Goal: Transaction & Acquisition: Download file/media

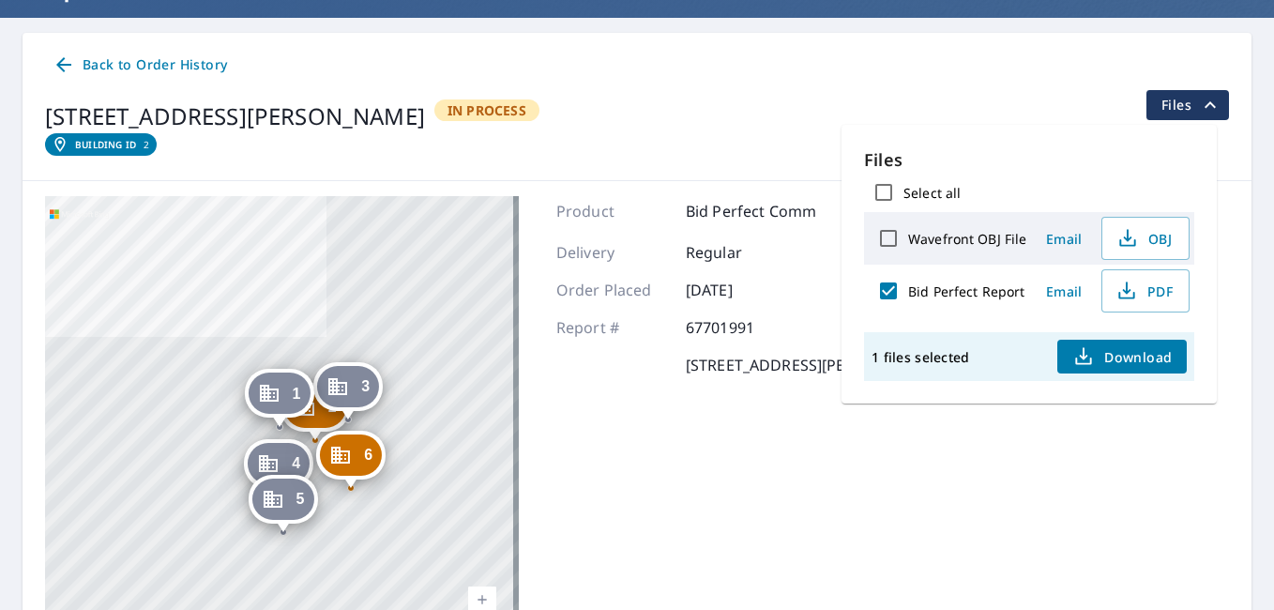
scroll to position [155, 0]
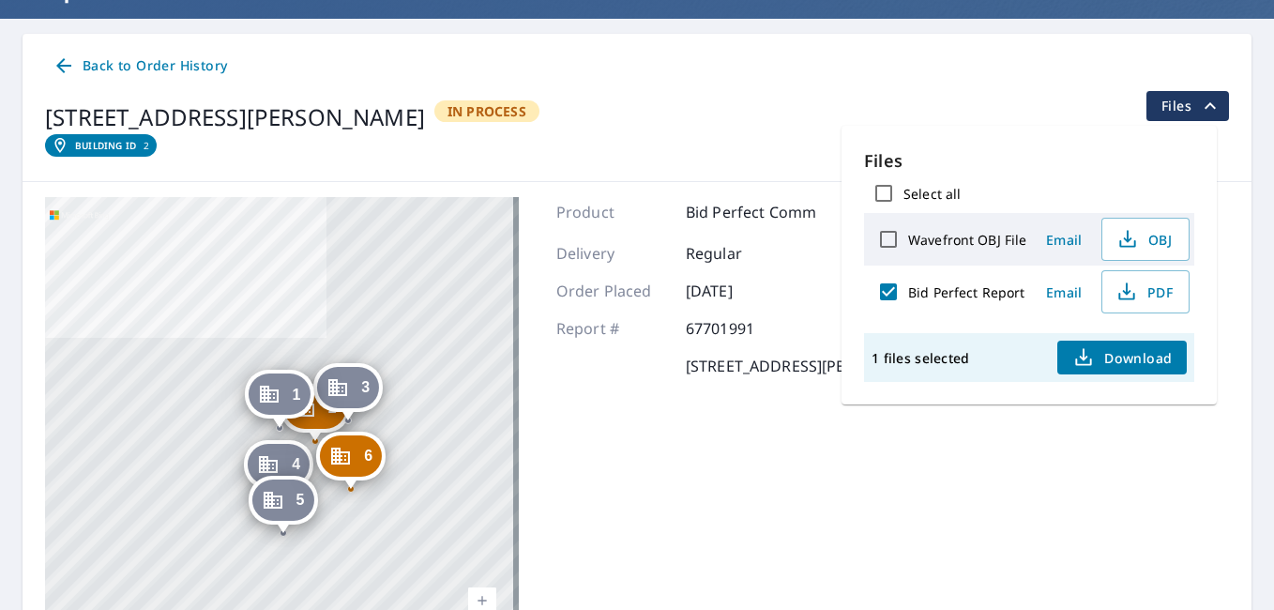
click at [63, 67] on icon at bounding box center [63, 65] width 15 height 15
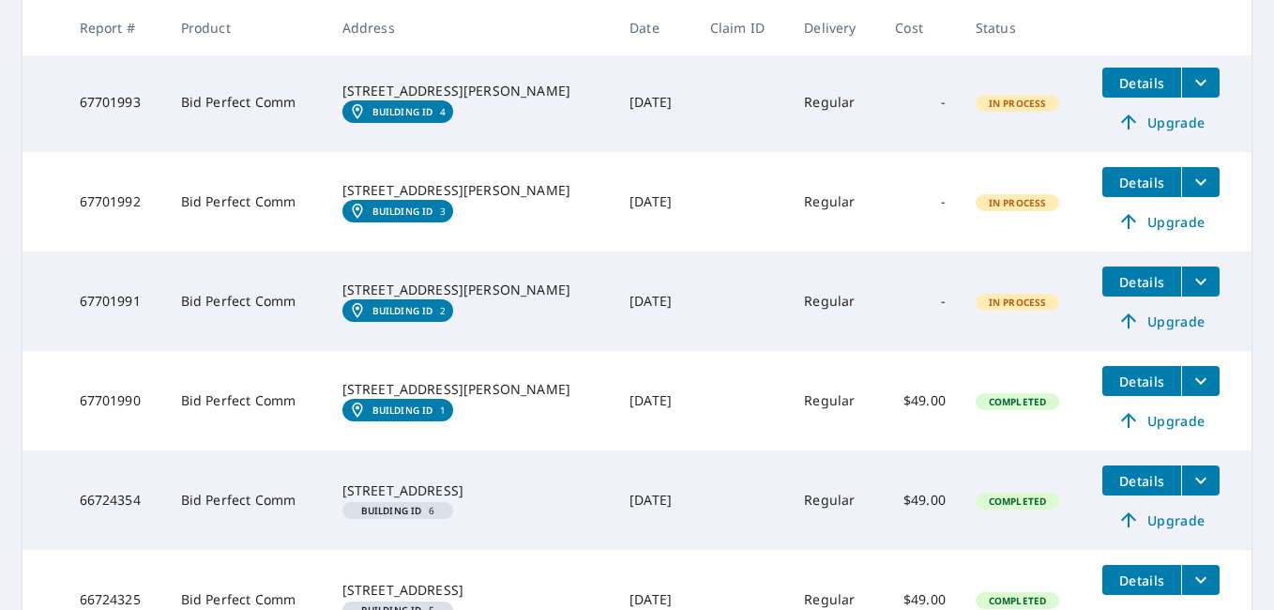
scroll to position [581, 0]
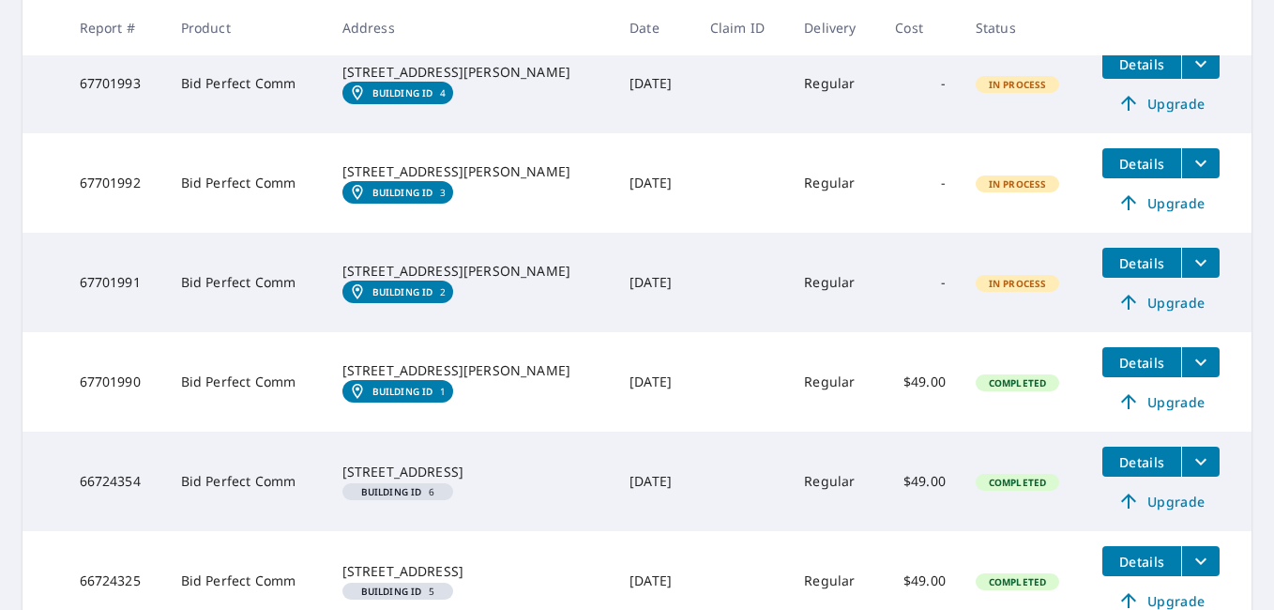
click at [1133, 263] on span "Details" at bounding box center [1141, 263] width 56 height 18
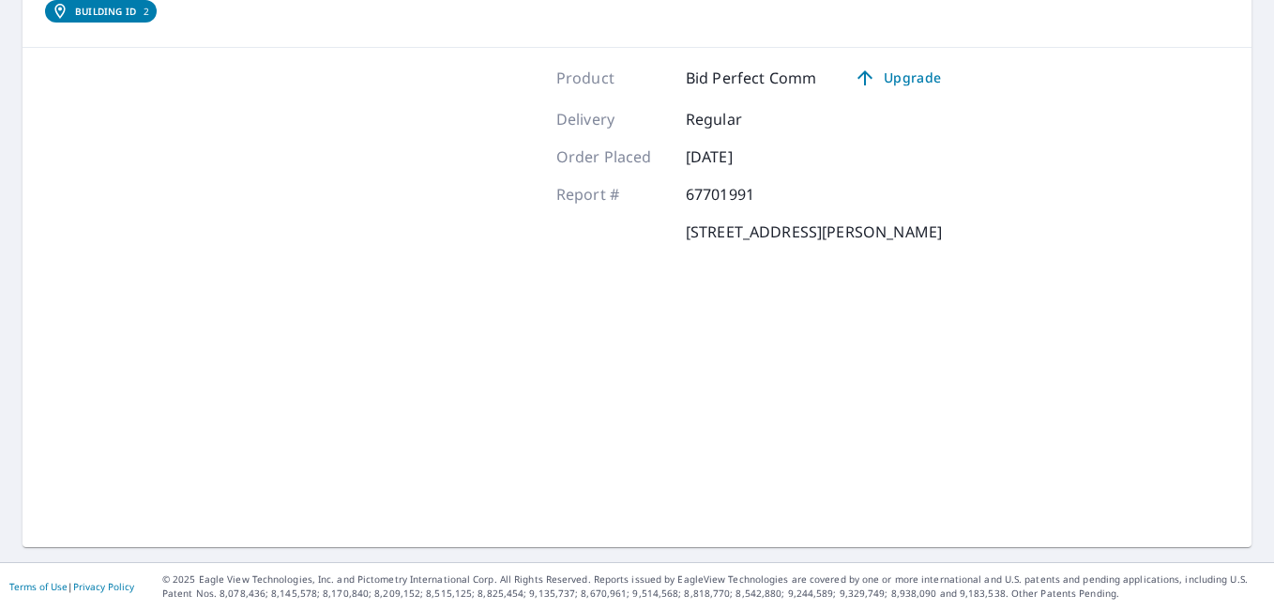
scroll to position [289, 0]
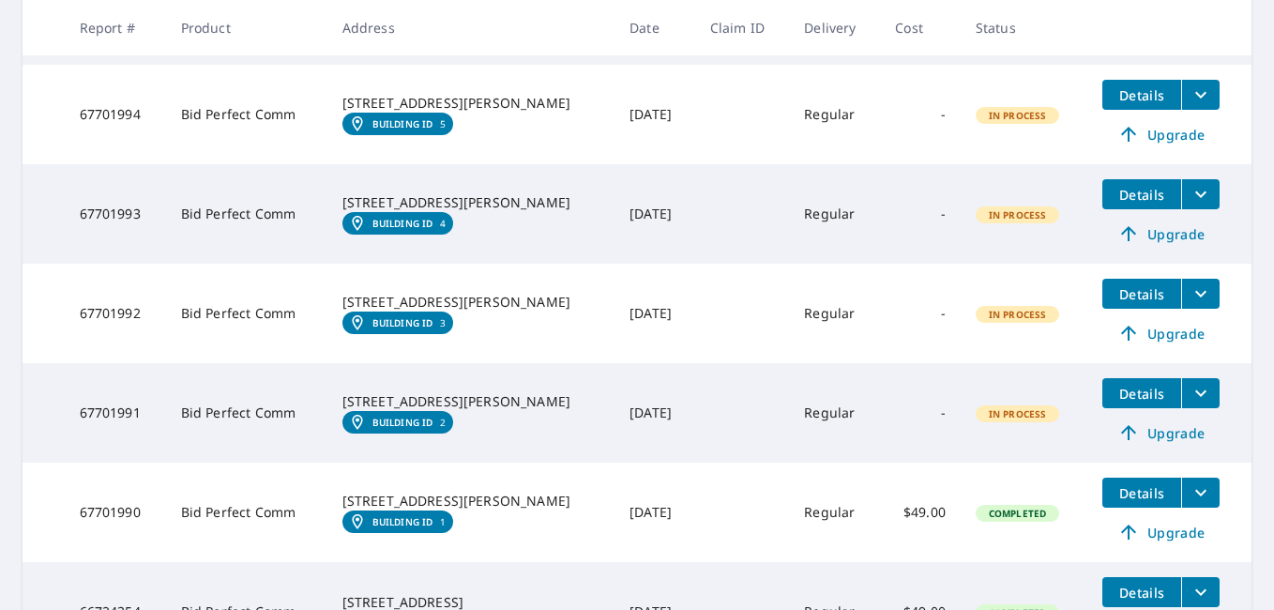
scroll to position [429, 0]
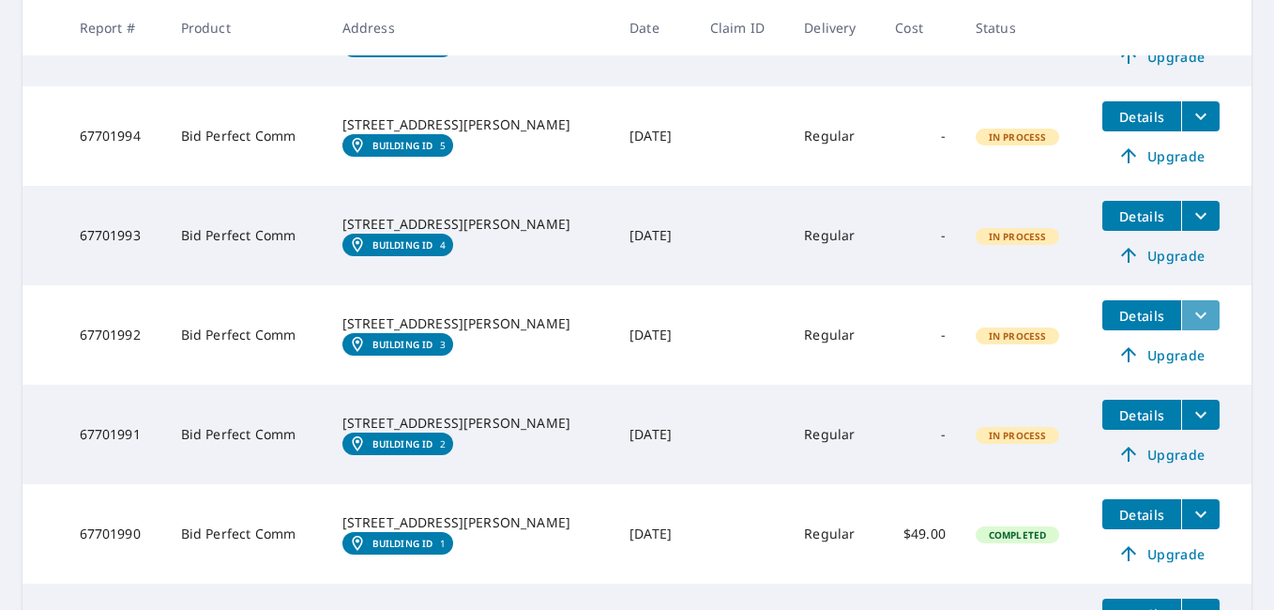
click at [1189, 304] on icon "filesDropdownBtn-67701992" at bounding box center [1200, 315] width 23 height 23
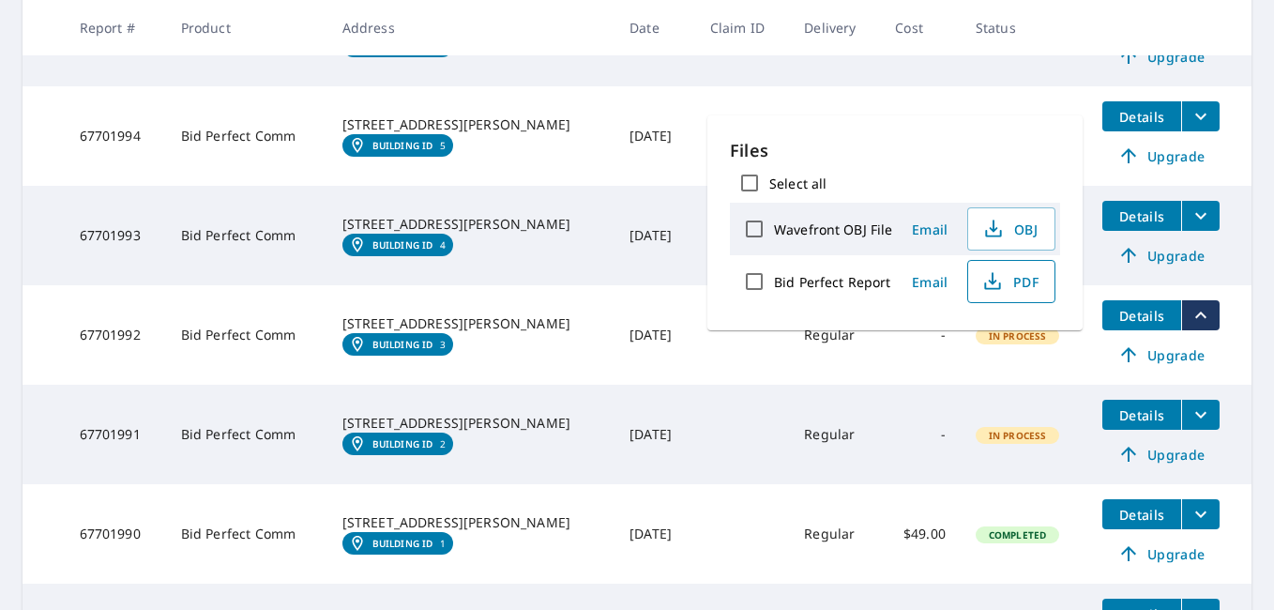
click at [1019, 279] on span "PDF" at bounding box center [1009, 281] width 60 height 23
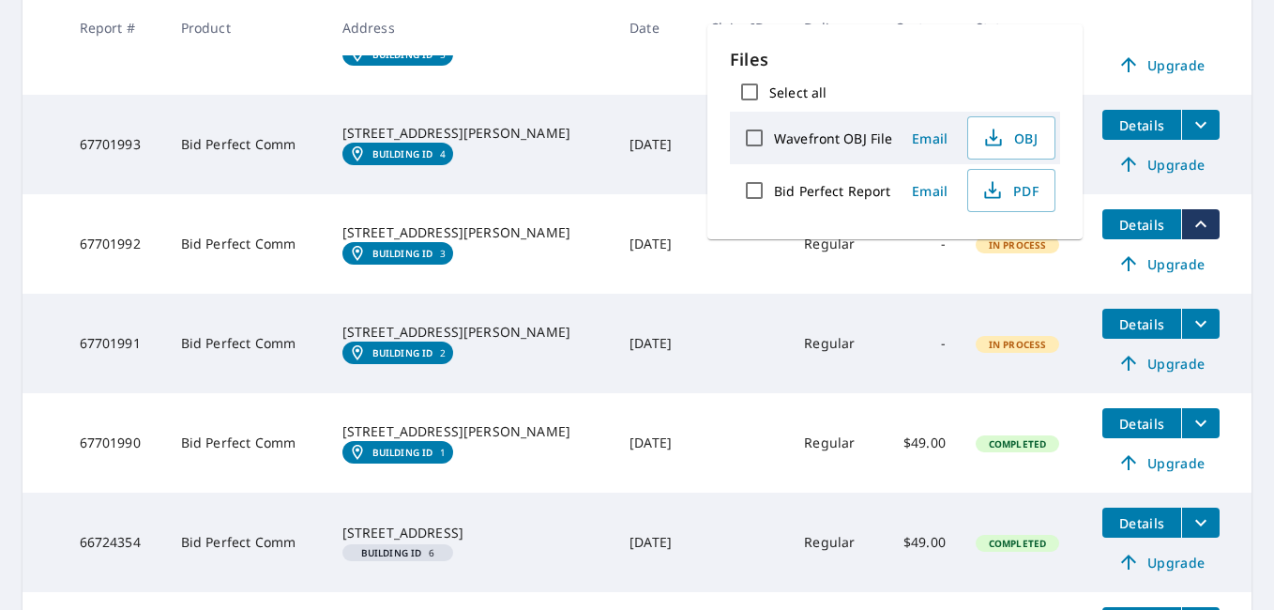
scroll to position [539, 0]
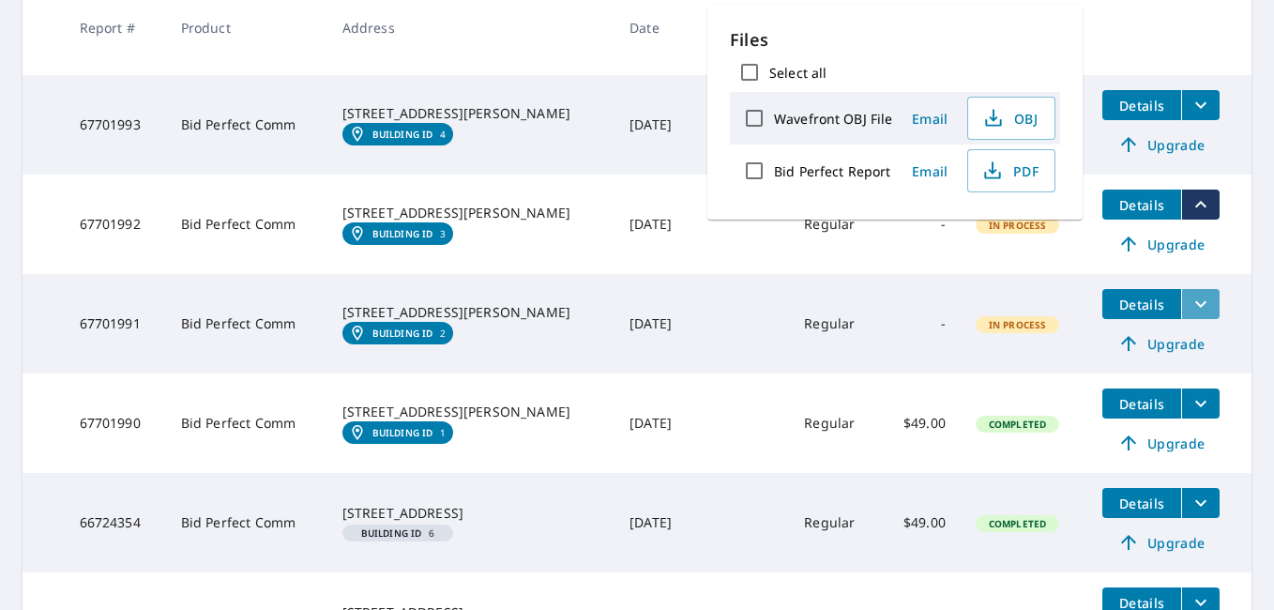
click at [1189, 313] on icon "filesDropdownBtn-67701991" at bounding box center [1200, 304] width 23 height 23
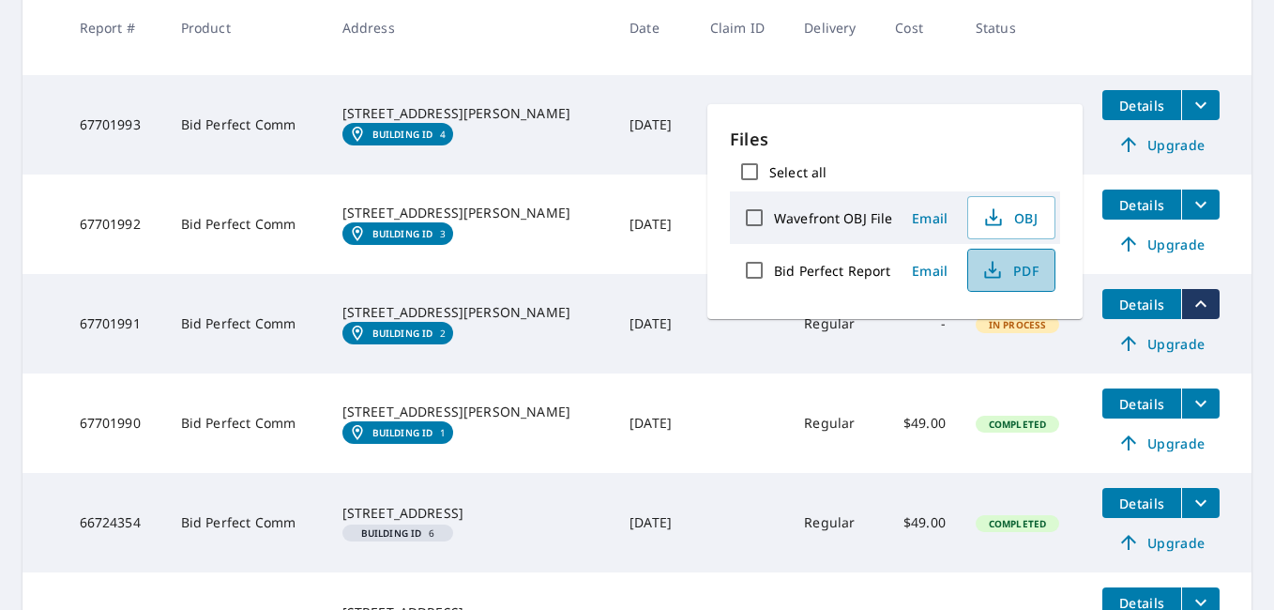
click at [1022, 269] on span "PDF" at bounding box center [1009, 270] width 60 height 23
click at [1192, 404] on icon "filesDropdownBtn-67701990" at bounding box center [1200, 403] width 23 height 23
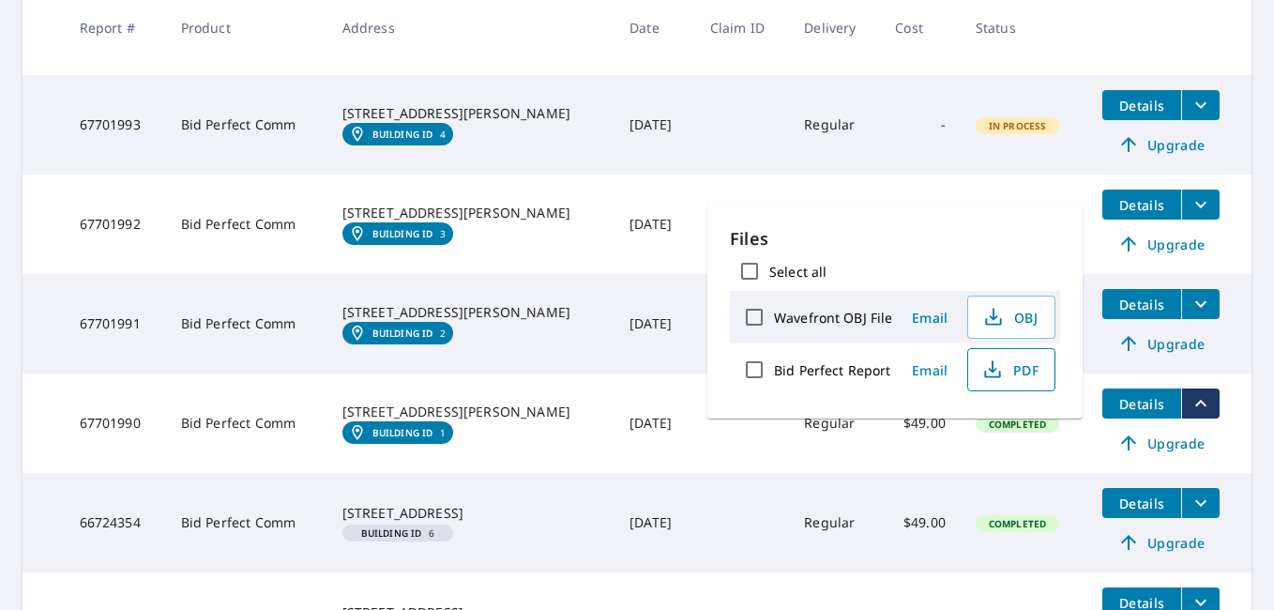
click at [1026, 363] on span "PDF" at bounding box center [1009, 369] width 60 height 23
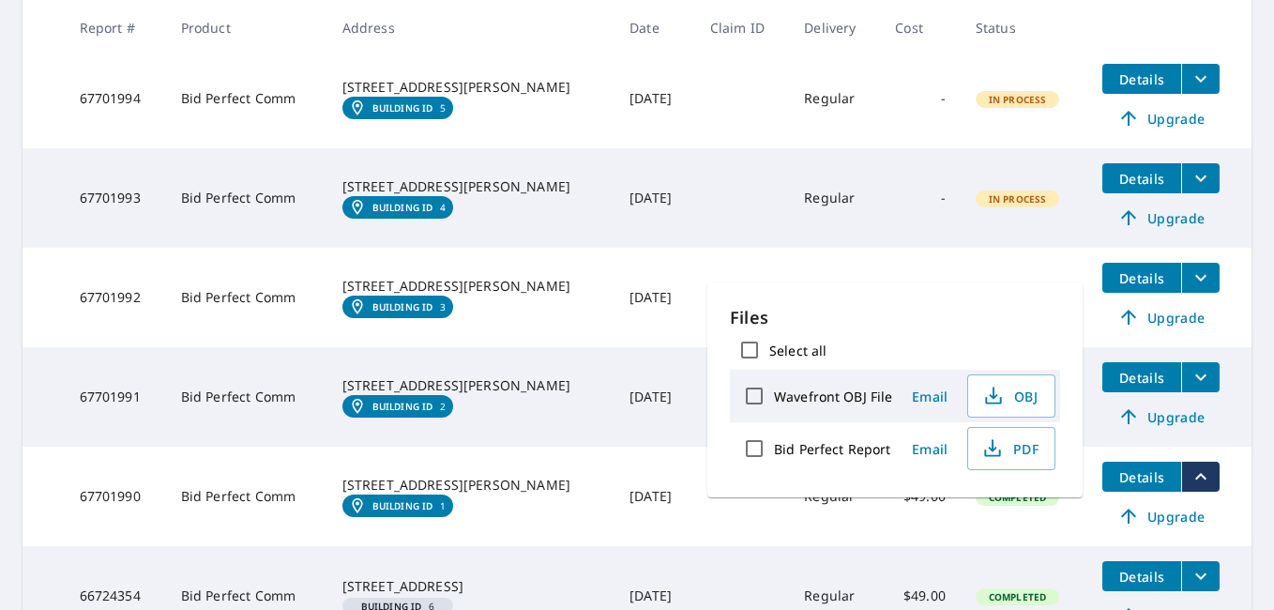
scroll to position [461, 0]
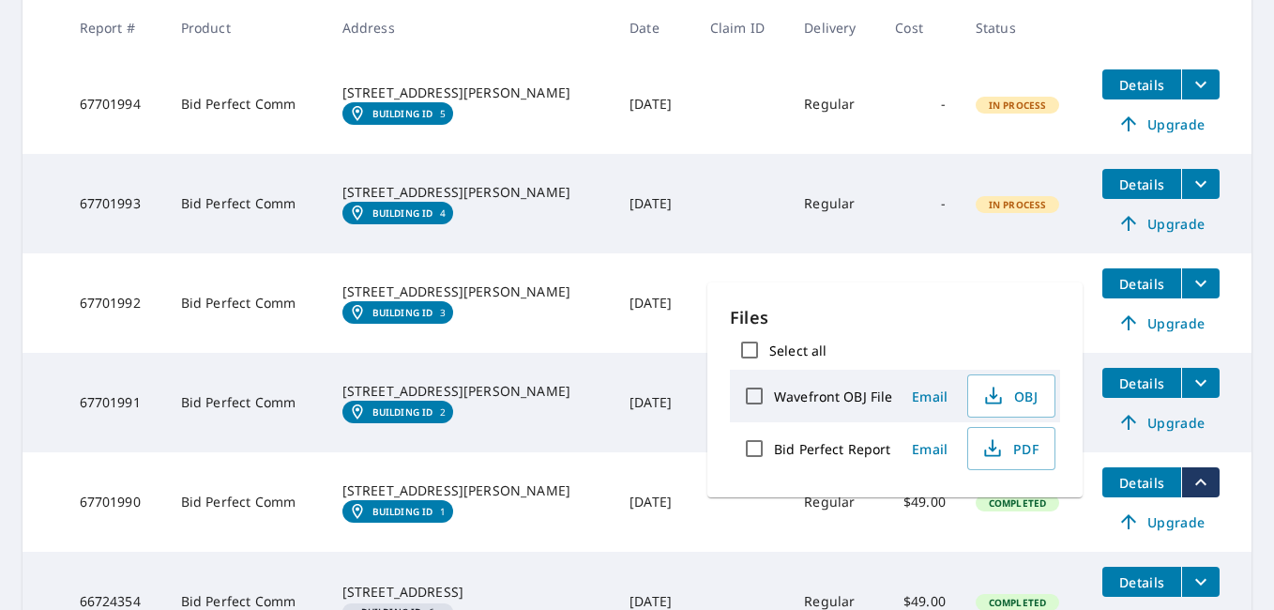
click at [1189, 191] on icon "filesDropdownBtn-67701993" at bounding box center [1200, 184] width 23 height 23
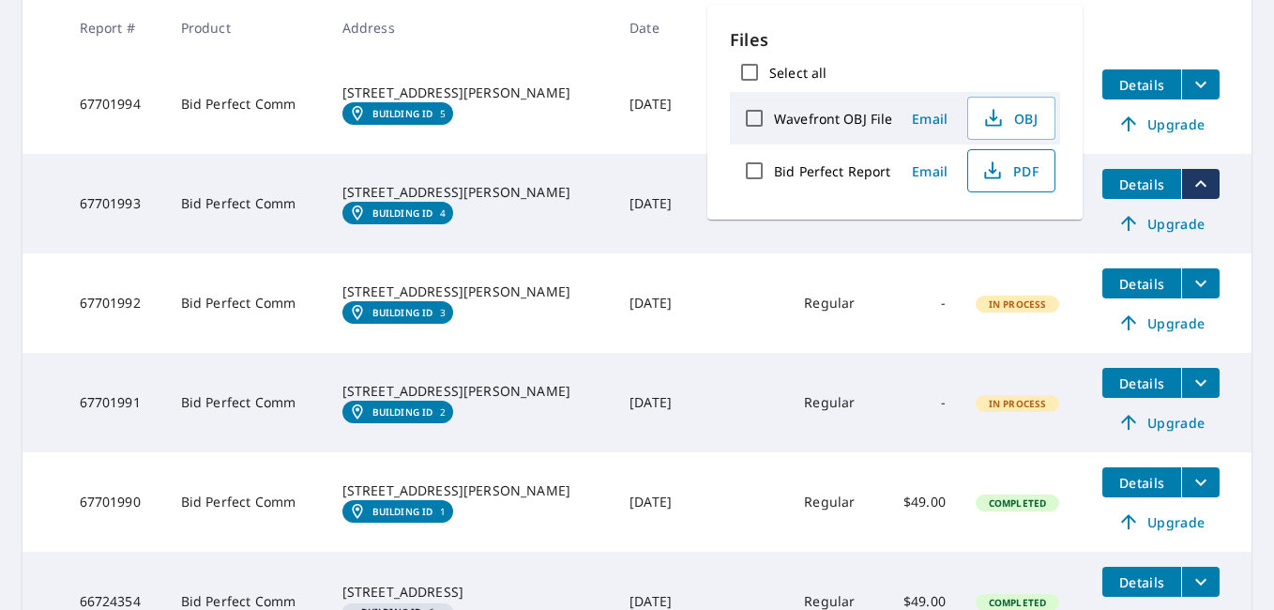
click at [1021, 174] on span "PDF" at bounding box center [1009, 170] width 60 height 23
click at [1183, 35] on th at bounding box center [1169, 27] width 164 height 55
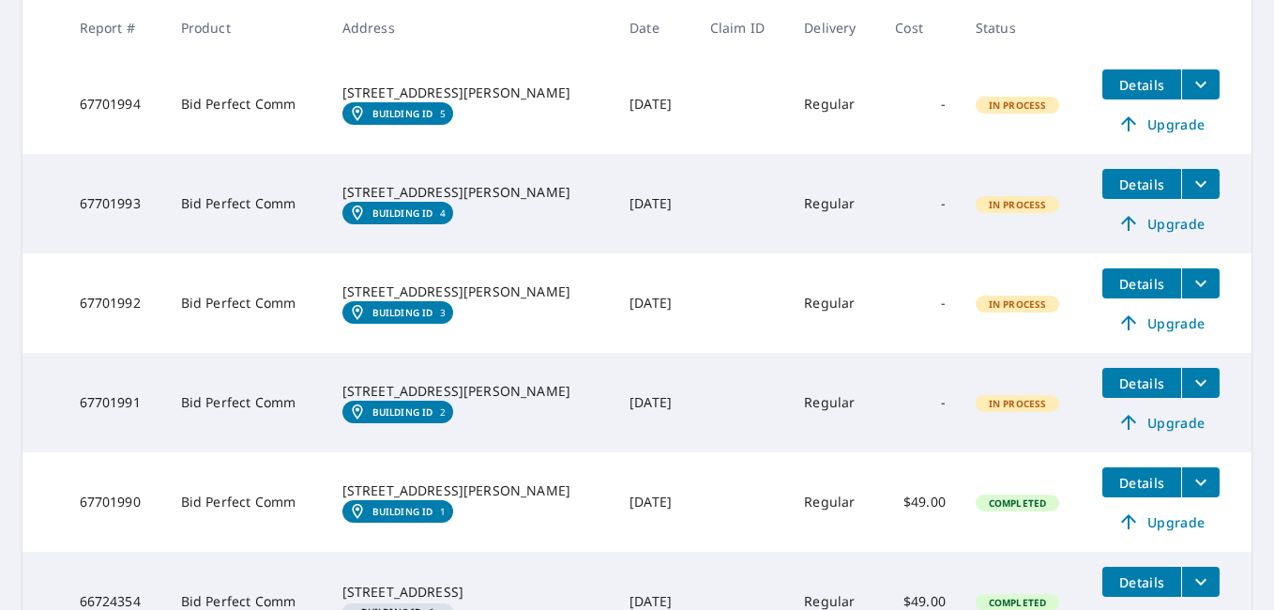
click at [1181, 84] on button "filesDropdownBtn-67701994" at bounding box center [1200, 84] width 38 height 30
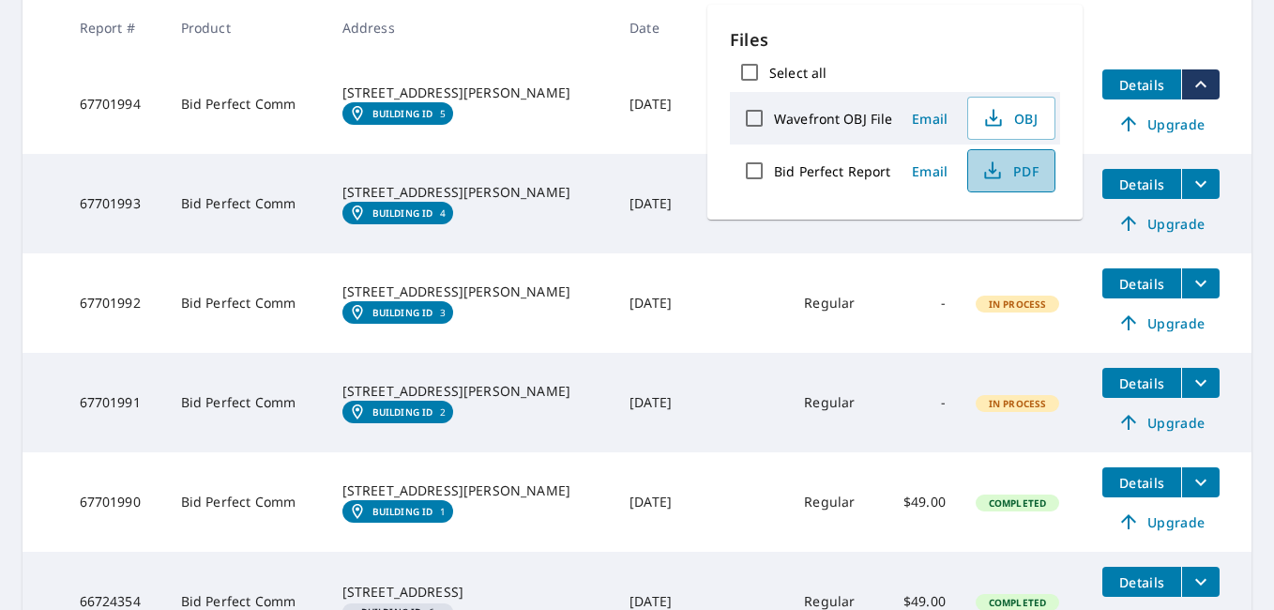
click at [1011, 166] on span "PDF" at bounding box center [1009, 170] width 60 height 23
click at [1017, 175] on span "PDF" at bounding box center [1009, 170] width 60 height 23
click at [670, 64] on td "[DATE]" at bounding box center [654, 103] width 81 height 99
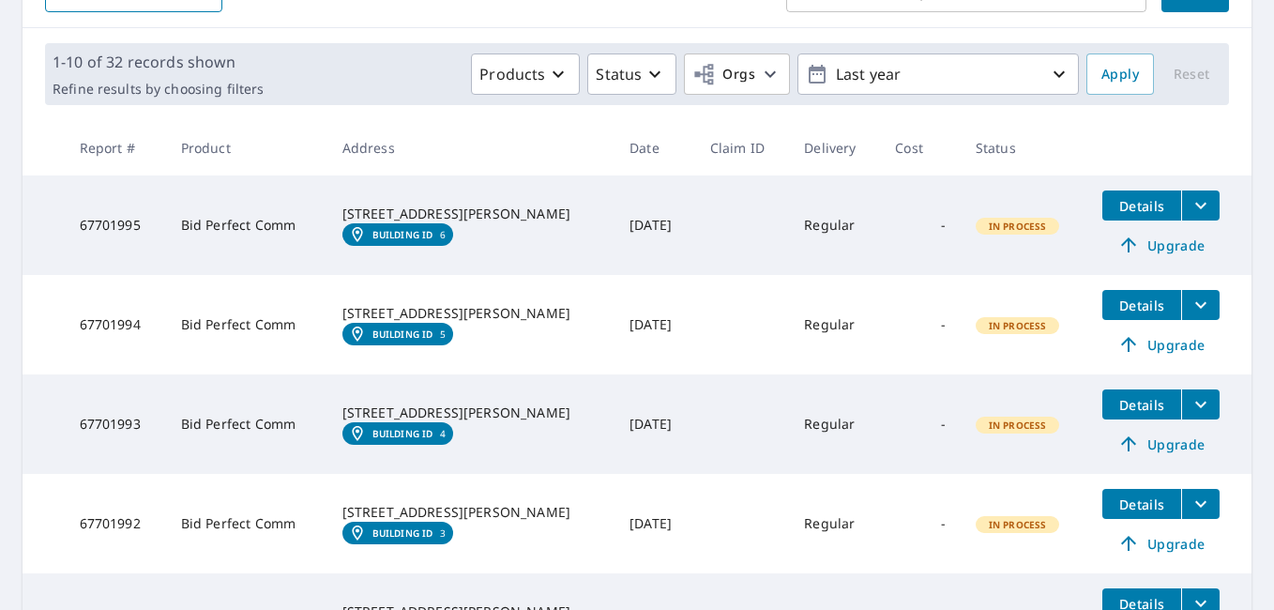
scroll to position [239, 0]
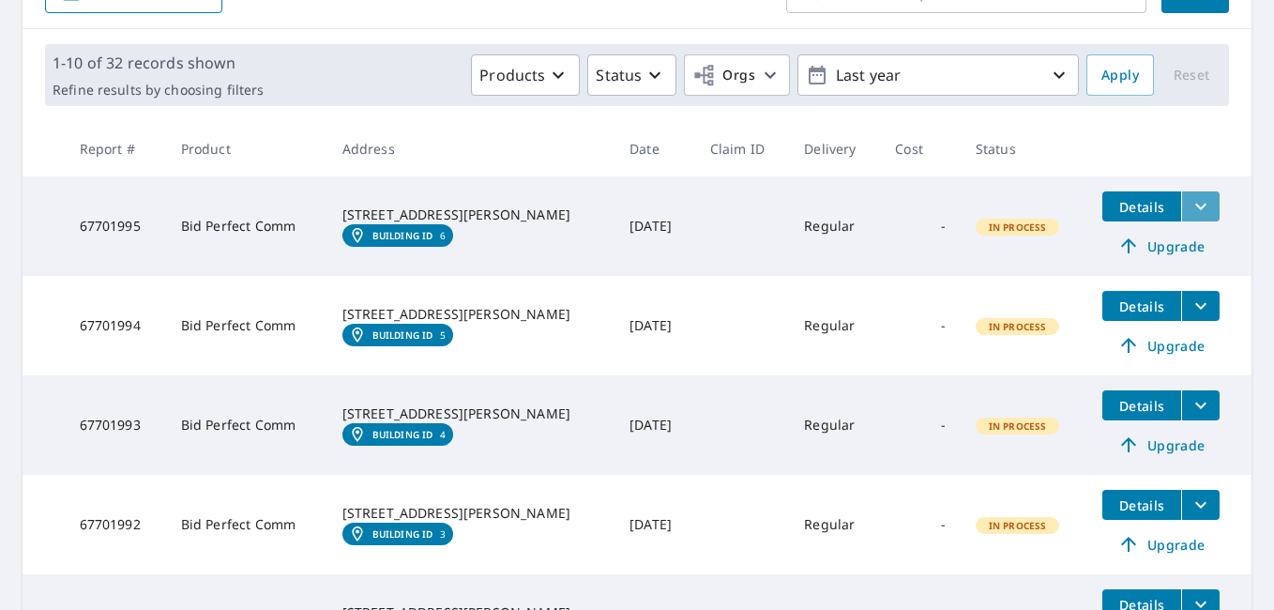
click at [1189, 205] on icon "filesDropdownBtn-67701995" at bounding box center [1200, 206] width 23 height 23
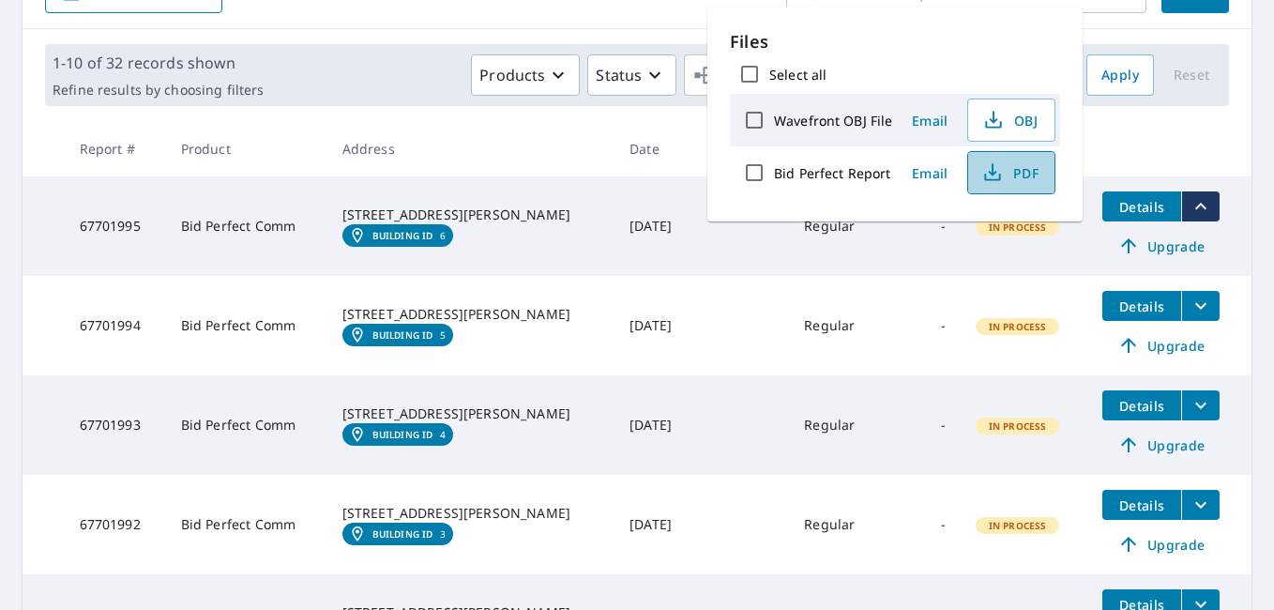
click at [1036, 169] on span "PDF" at bounding box center [1009, 172] width 60 height 23
click at [716, 329] on td at bounding box center [742, 325] width 94 height 99
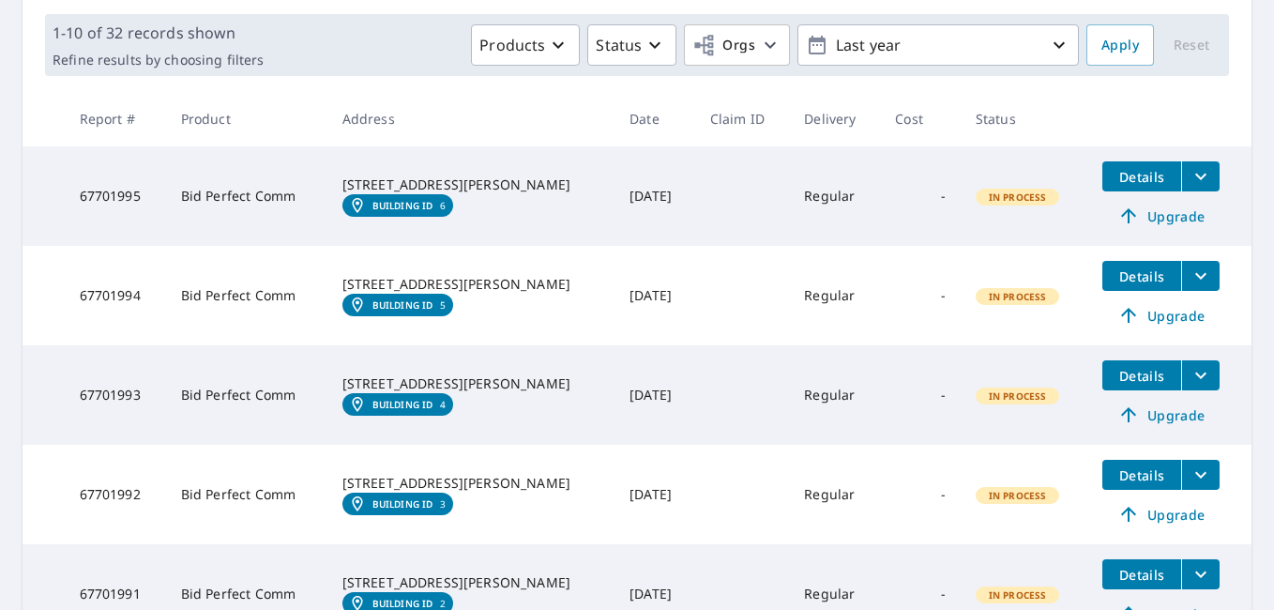
scroll to position [268, 0]
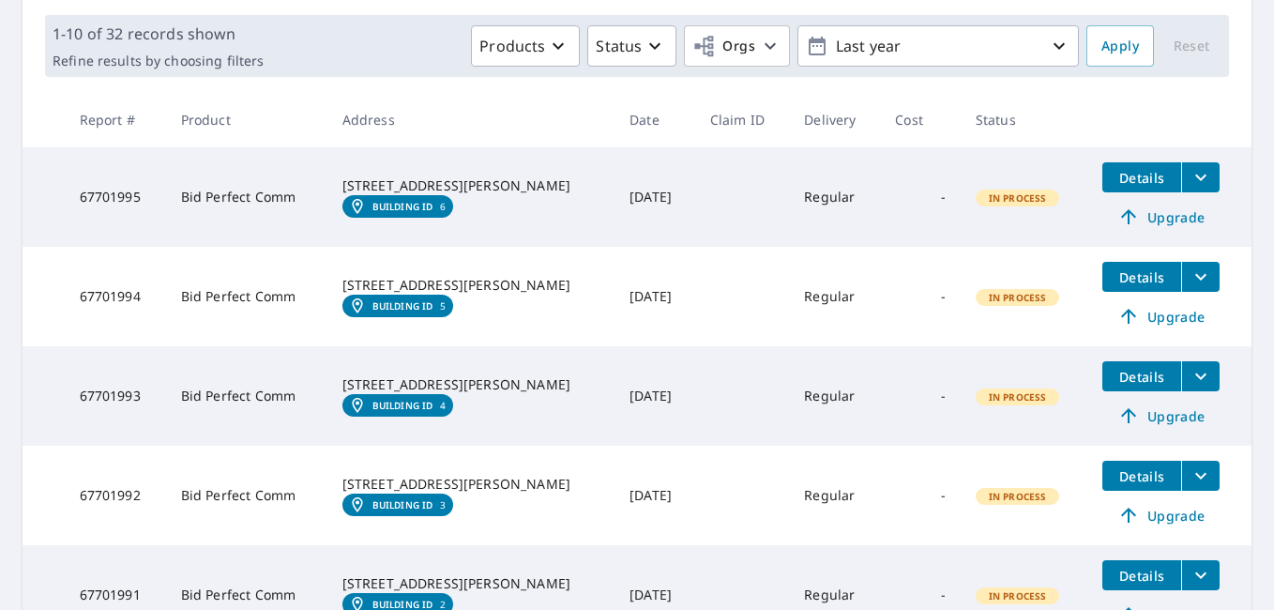
click at [1189, 167] on icon "filesDropdownBtn-67701995" at bounding box center [1200, 177] width 23 height 23
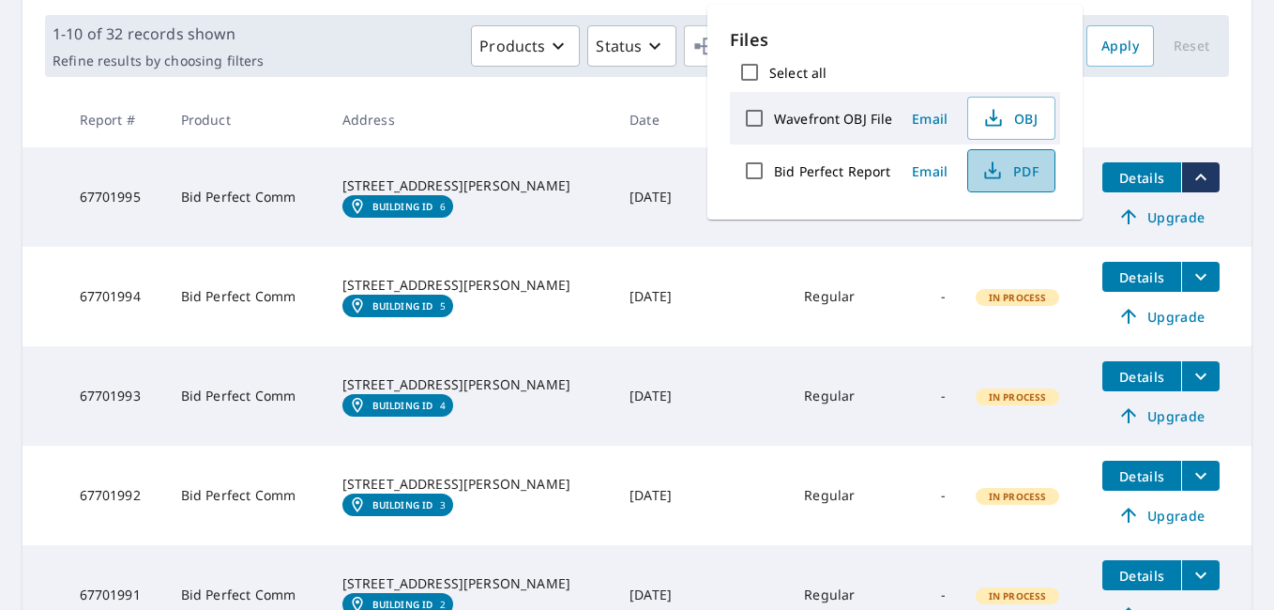
click at [1016, 168] on span "PDF" at bounding box center [1009, 170] width 60 height 23
